Goal: Consume media (video, audio): Consume media (video, audio)

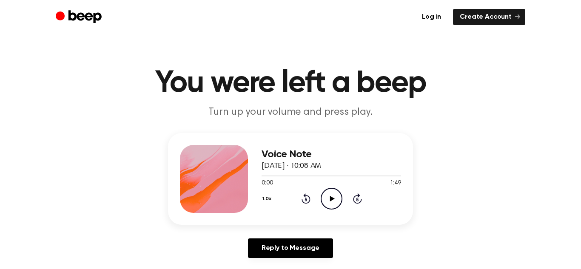
click at [322, 200] on icon "Play Audio" at bounding box center [332, 199] width 22 height 22
click at [332, 200] on icon "Pause Audio" at bounding box center [332, 199] width 22 height 22
click at [306, 200] on icon at bounding box center [306, 199] width 2 height 3
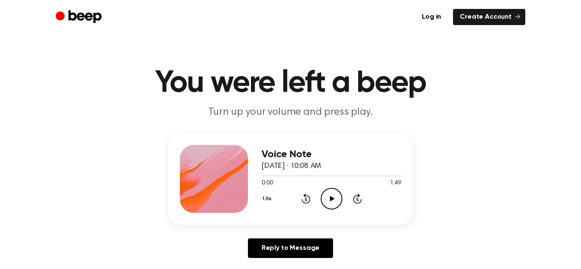
click at [306, 200] on icon at bounding box center [306, 199] width 2 height 3
click at [338, 200] on icon "Play Audio" at bounding box center [332, 199] width 22 height 22
click at [358, 200] on icon "Skip 5 seconds" at bounding box center [357, 198] width 9 height 11
click at [330, 191] on icon "Play Audio" at bounding box center [332, 199] width 22 height 22
click at [325, 197] on icon "Play Audio" at bounding box center [332, 199] width 22 height 22
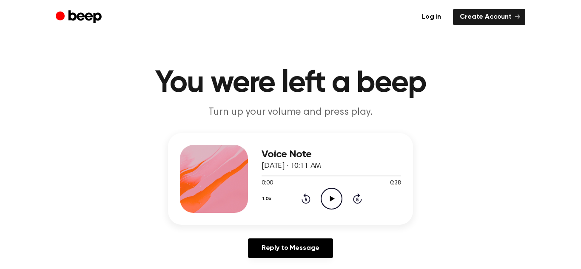
click at [329, 204] on icon "Play Audio" at bounding box center [332, 199] width 22 height 22
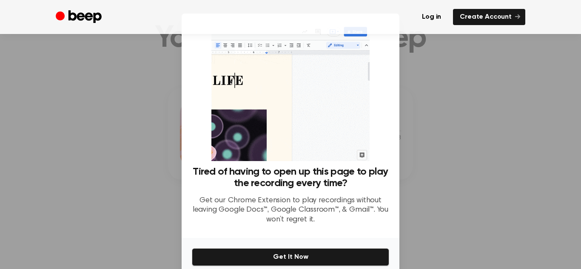
scroll to position [46, 0]
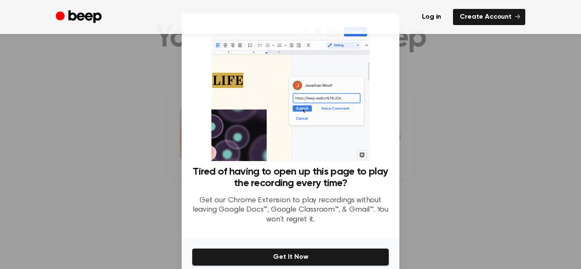
click at [407, 167] on div at bounding box center [290, 134] width 581 height 269
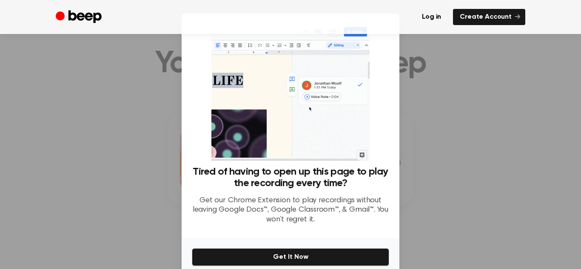
scroll to position [0, 0]
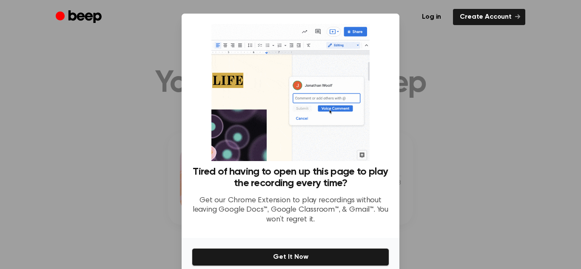
click at [412, 56] on div at bounding box center [290, 134] width 581 height 269
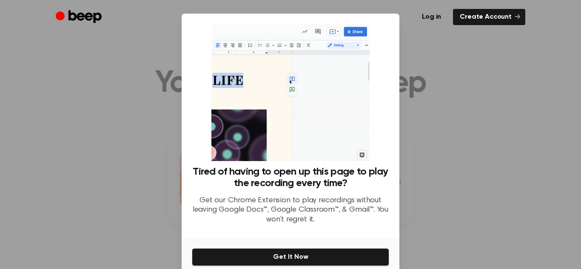
click at [381, 114] on div "Tired of having to open up this page to play the recording every time? Get our …" at bounding box center [291, 128] width 198 height 208
click at [377, 210] on p "Get our Chrome Extension to play recordings without leaving Google Docs™, Googl…" at bounding box center [291, 210] width 198 height 29
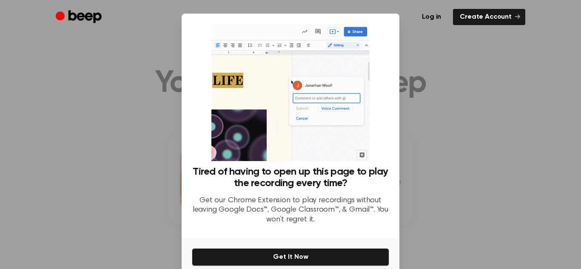
click at [368, 232] on div "Tired of having to open up this page to play the recording every time? Get our …" at bounding box center [291, 199] width 198 height 66
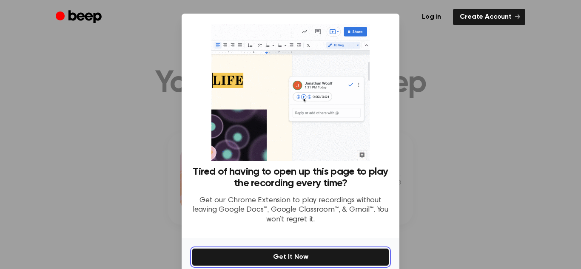
click at [366, 256] on button "Get It Now" at bounding box center [291, 258] width 198 height 18
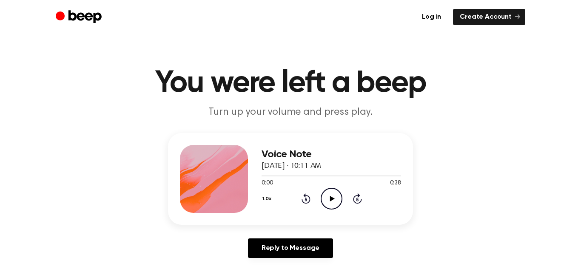
click at [327, 203] on icon "Play Audio" at bounding box center [332, 199] width 22 height 22
